Goal: Information Seeking & Learning: Learn about a topic

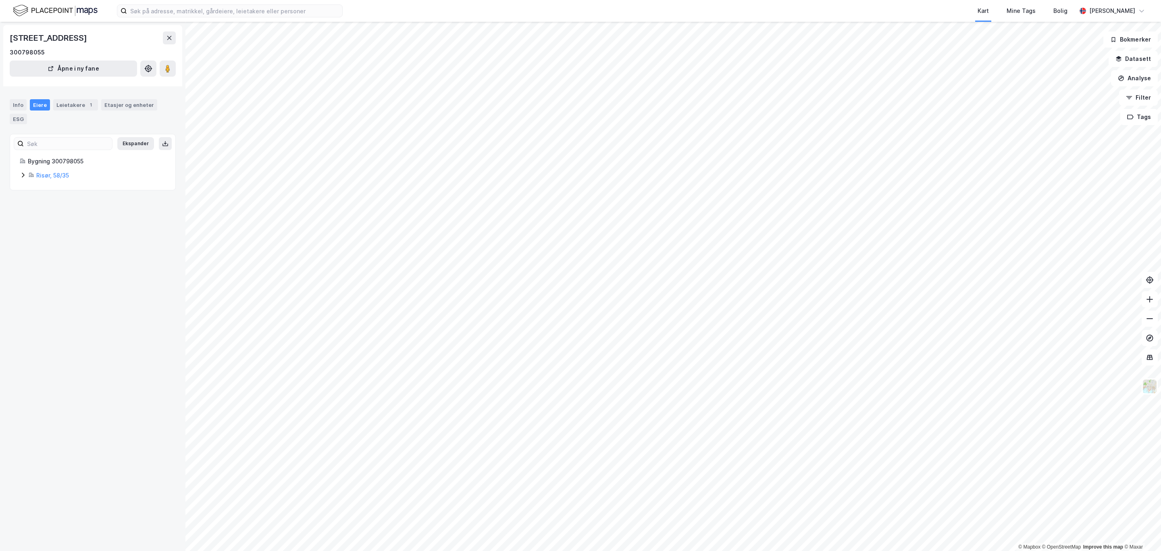
click at [23, 179] on div "Risør, 58/35" at bounding box center [93, 176] width 146 height 10
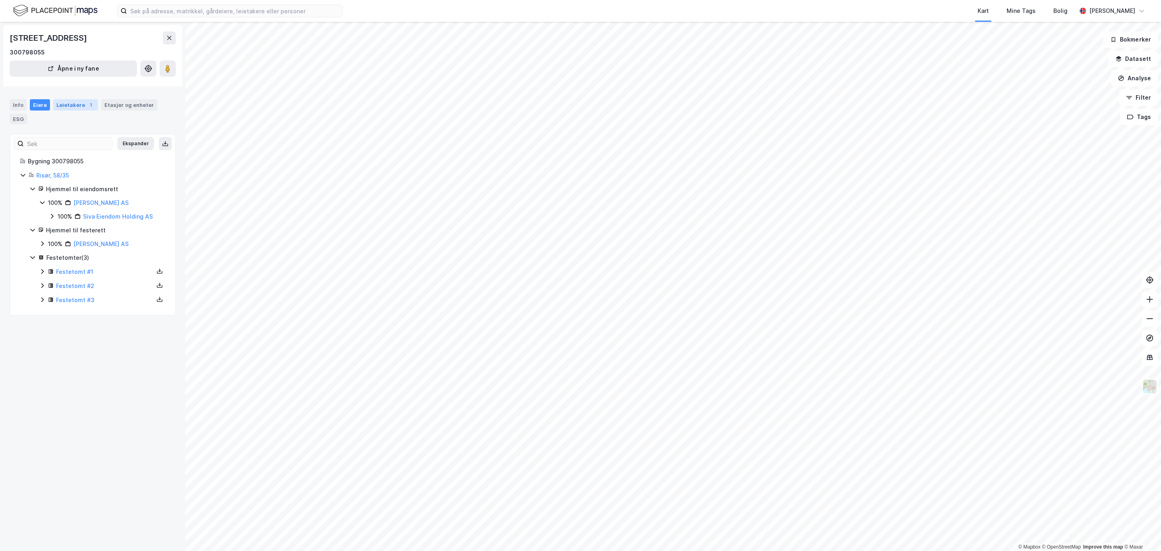
click at [74, 104] on div "Leietakere 1" at bounding box center [75, 104] width 45 height 11
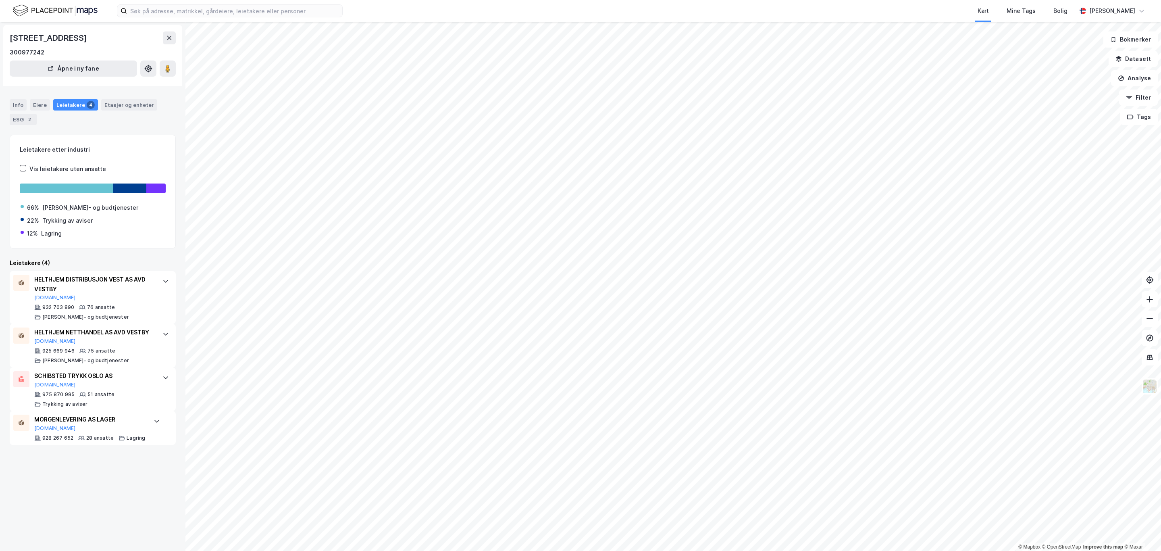
click at [549, 550] on html "Kart Mine Tags Bolig Simen Standahl © Mapbox © OpenStreetMap Improve this map ©…" at bounding box center [580, 275] width 1161 height 551
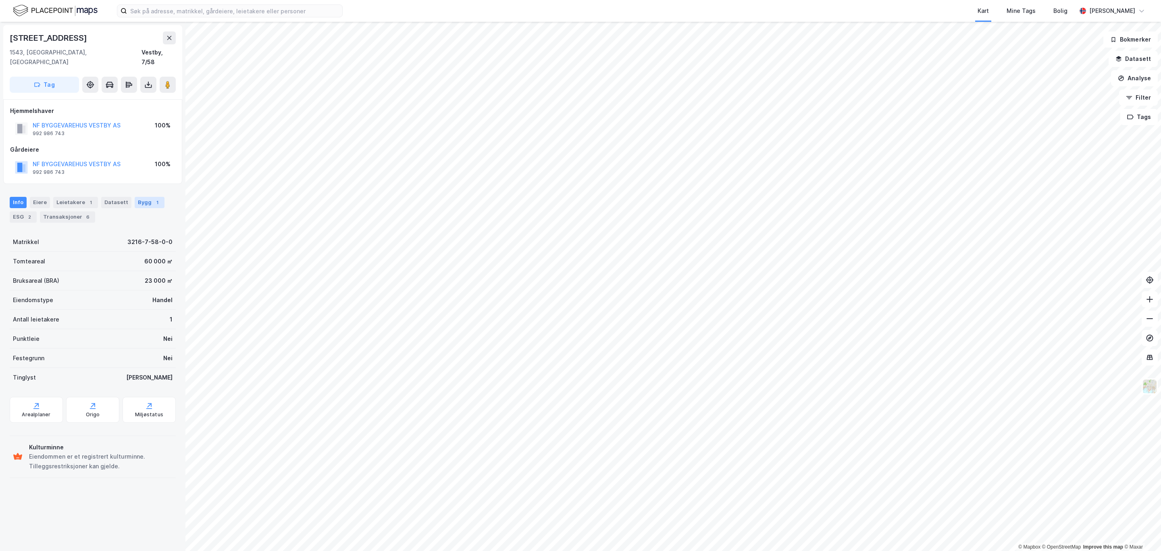
click at [137, 197] on div "Bygg 1" at bounding box center [150, 202] width 30 height 11
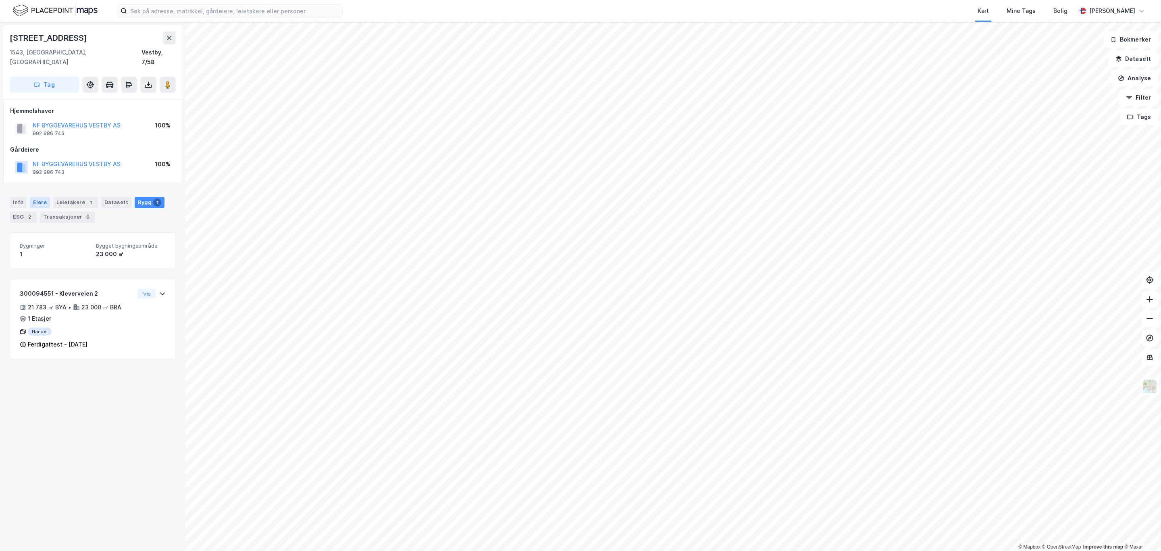
click at [34, 197] on div "Eiere" at bounding box center [40, 202] width 20 height 11
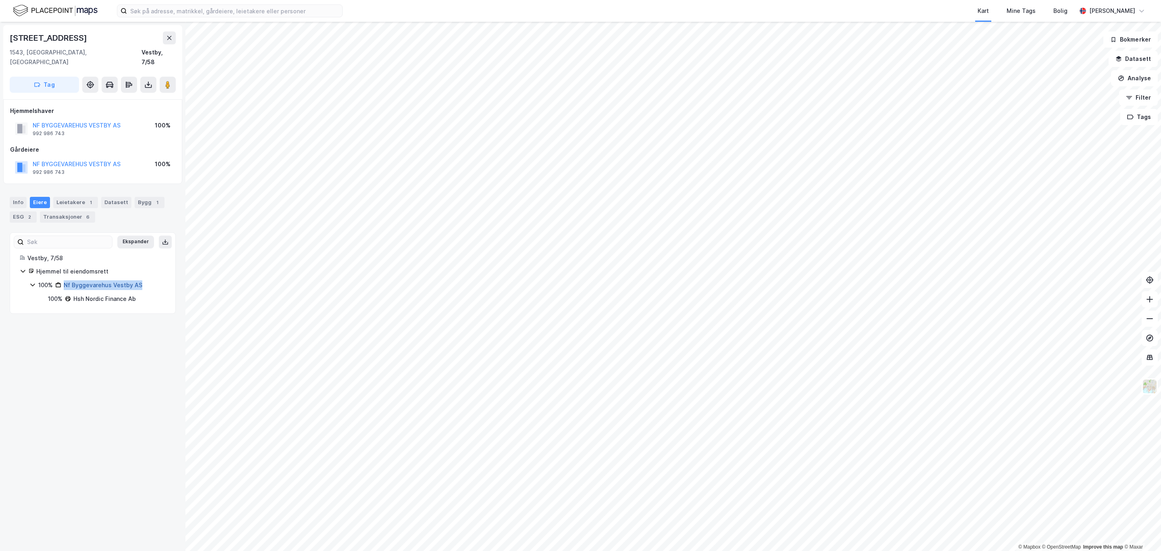
drag, startPoint x: 146, startPoint y: 276, endPoint x: 64, endPoint y: 274, distance: 81.5
click at [64, 280] on div "100% Nf Byggevarehus Vestby AS" at bounding box center [101, 285] width 127 height 10
copy link "Nf Byggevarehus Vestby AS"
drag, startPoint x: 72, startPoint y: 39, endPoint x: -7, endPoint y: 33, distance: 79.2
click at [0, 33] on html "Kart Mine Tags Bolig Simen Standahl © Mapbox © OpenStreetMap Improve this map ©…" at bounding box center [580, 275] width 1161 height 551
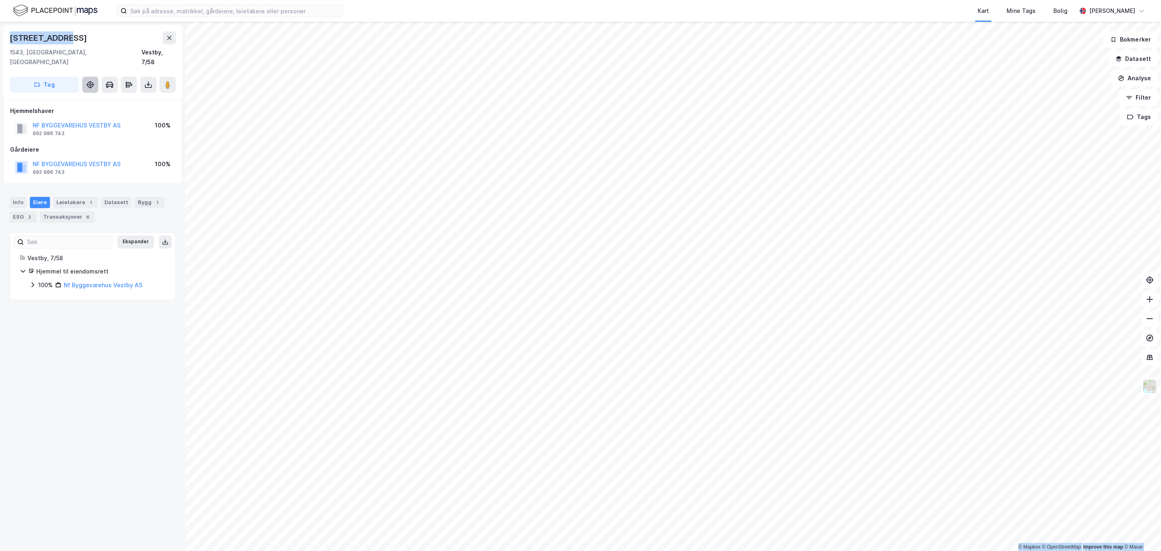
copy div "© Mapbox © OpenStreetMap Improve this map © Maxar Kleverveien 2"
click at [169, 33] on button at bounding box center [169, 37] width 13 height 13
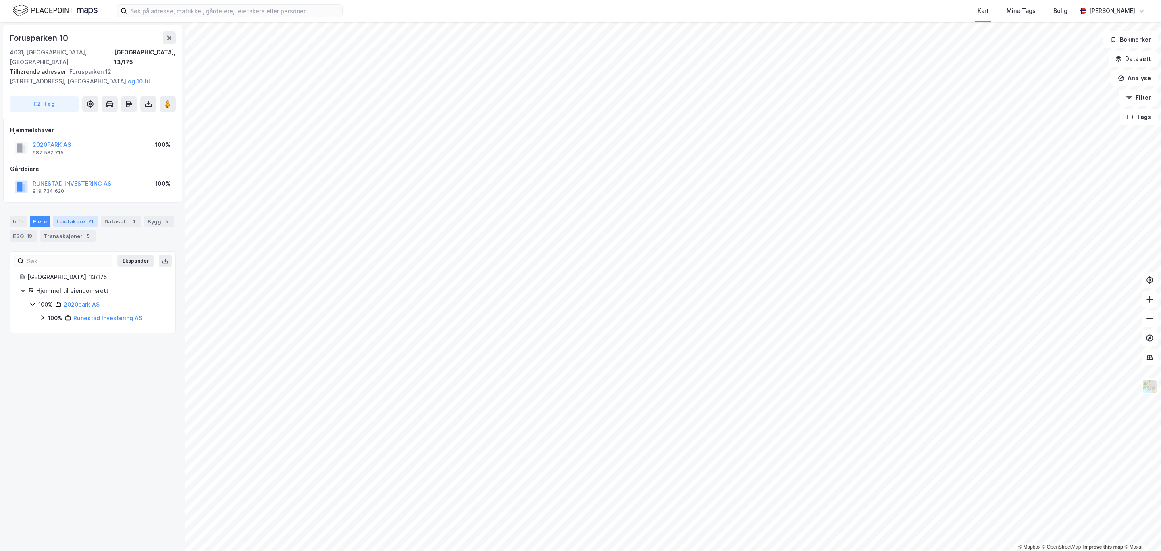
click at [79, 216] on div "Leietakere 21" at bounding box center [75, 221] width 45 height 11
drag, startPoint x: 127, startPoint y: 178, endPoint x: 34, endPoint y: 173, distance: 93.6
click at [34, 177] on div "RUNESTAD INVESTERING AS 919 734 620 100%" at bounding box center [92, 186] width 165 height 19
copy button "RUNESTAD INVESTERING AS"
click at [28, 291] on div "Hjemmel til eiendomsrett 100% 2020park AS 100% Runestad Investering AS" at bounding box center [93, 304] width 146 height 37
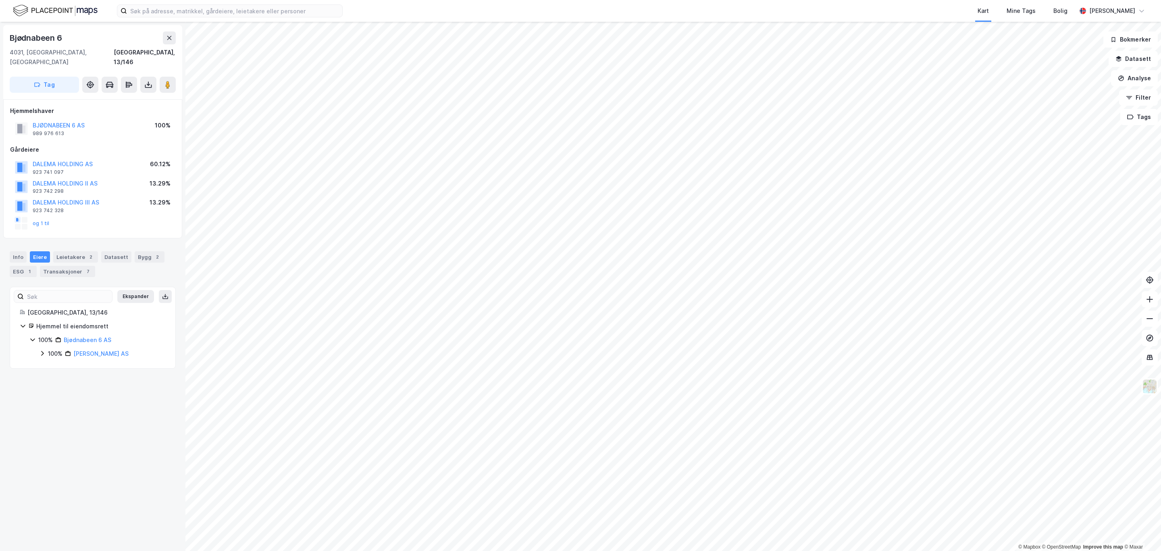
click at [16, 318] on div "Stavanger, 13/146 Hjemmel til eiendomsrett 100% Bjødnabeen 6 AS 100% Dalema Eie…" at bounding box center [92, 333] width 165 height 51
click at [22, 321] on div "Hjemmel til eiendomsrett" at bounding box center [93, 326] width 146 height 10
click at [42, 350] on icon at bounding box center [42, 353] width 6 height 6
click at [145, 251] on div "Bygg 2" at bounding box center [150, 256] width 30 height 11
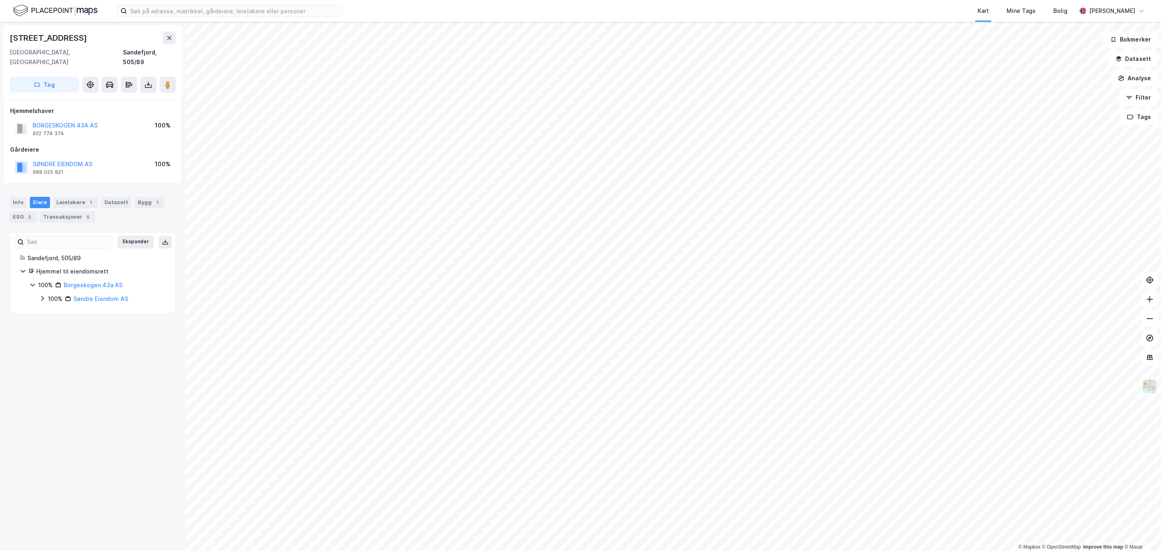
click at [1154, 389] on img at bounding box center [1149, 386] width 15 height 15
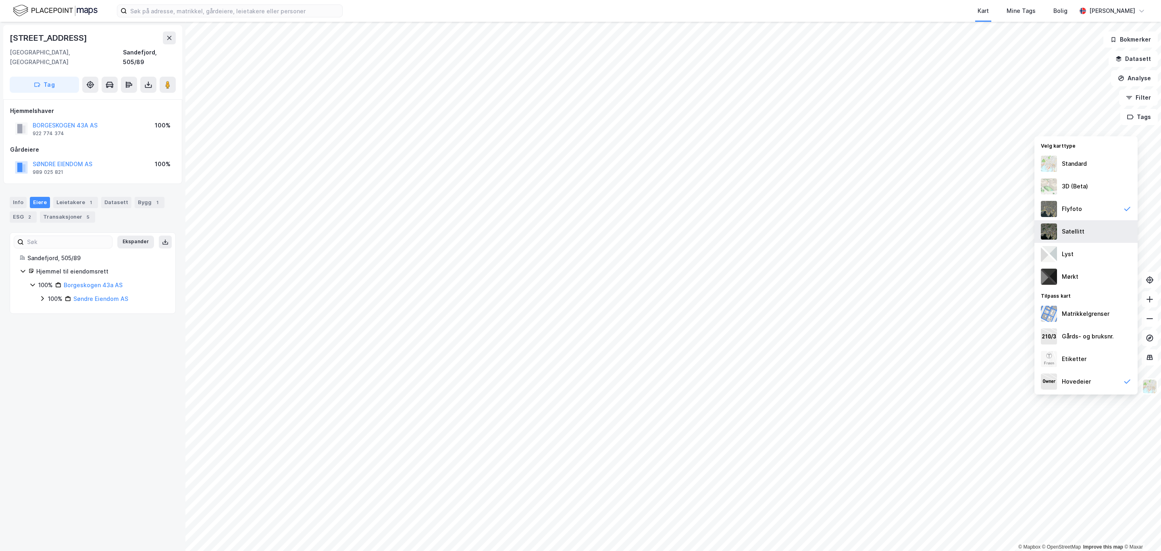
click at [1093, 229] on div "Satellitt" at bounding box center [1085, 231] width 103 height 23
click at [80, 197] on div "Leietakere 1" at bounding box center [75, 202] width 45 height 11
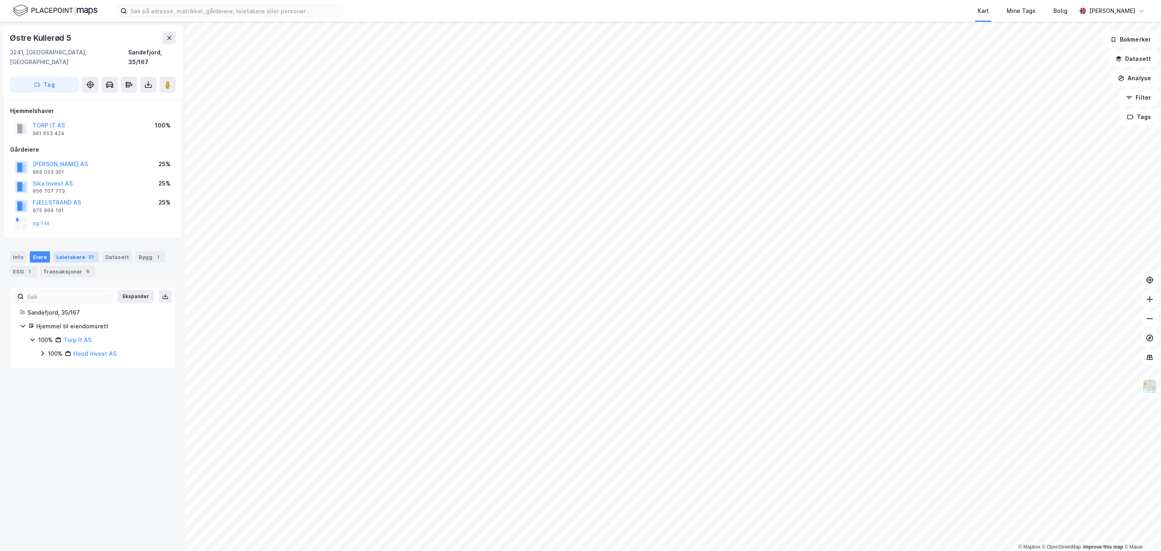
click at [77, 251] on div "Leietakere 22" at bounding box center [76, 256] width 46 height 11
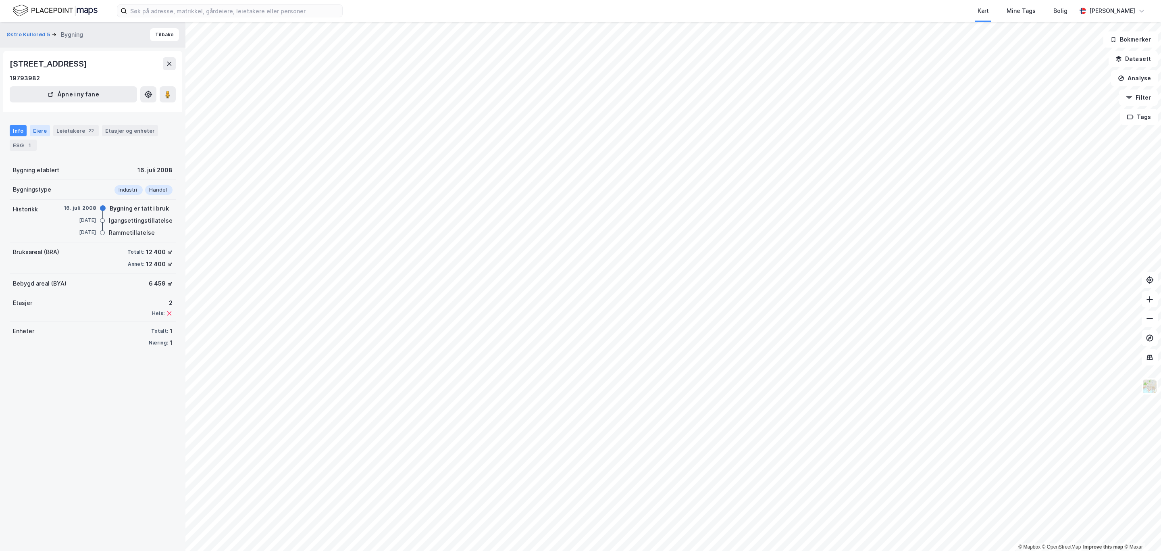
click at [40, 131] on div "Eiere" at bounding box center [40, 130] width 20 height 11
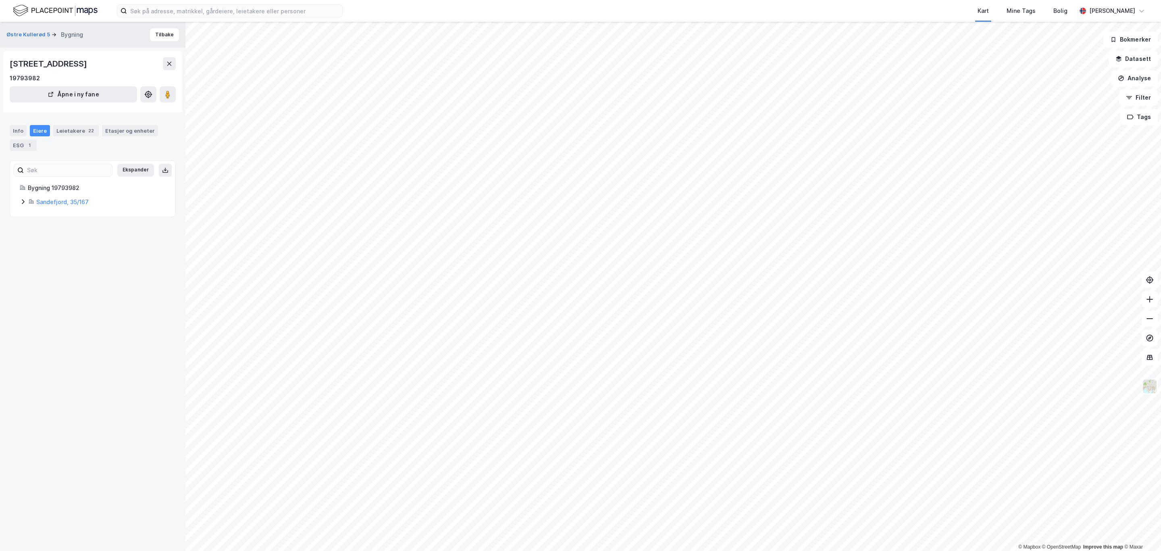
click at [24, 206] on div "Sandefjord, 35/167" at bounding box center [93, 202] width 146 height 10
drag, startPoint x: 70, startPoint y: 67, endPoint x: -4, endPoint y: 59, distance: 74.1
click at [0, 59] on html "Kart Mine Tags Bolig Simen Standahl © Mapbox © OpenStreetMap Improve this map ©…" at bounding box center [580, 275] width 1161 height 551
copy div "© Mapbox © OpenStreetMap Improve this map © Maxar Østre Kullerød 5 Bygning Tilb…"
